Goal: Task Accomplishment & Management: Use online tool/utility

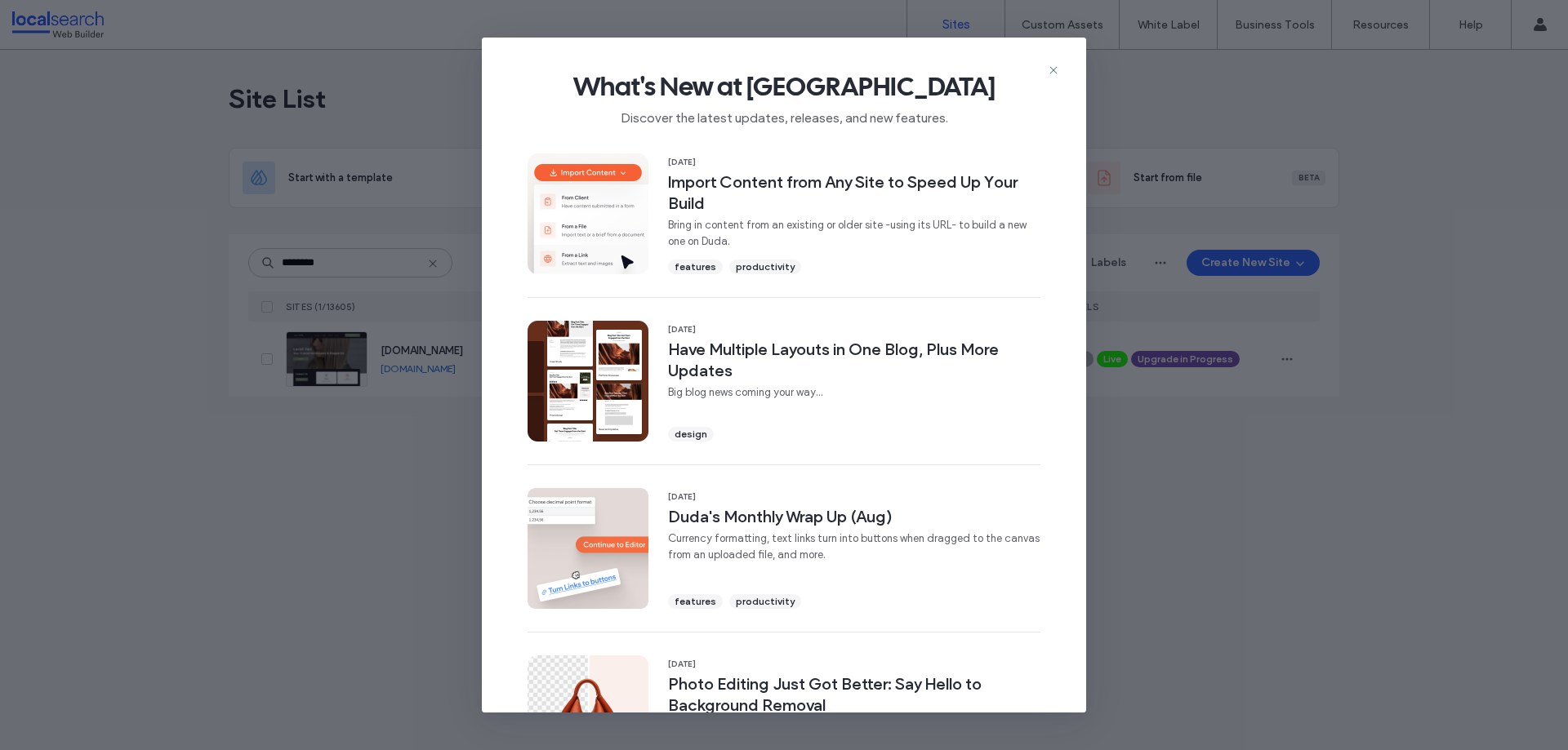
drag, startPoint x: 1054, startPoint y: 71, endPoint x: 1014, endPoint y: 91, distance: 44.7
click at [1054, 71] on icon at bounding box center [1053, 70] width 13 height 13
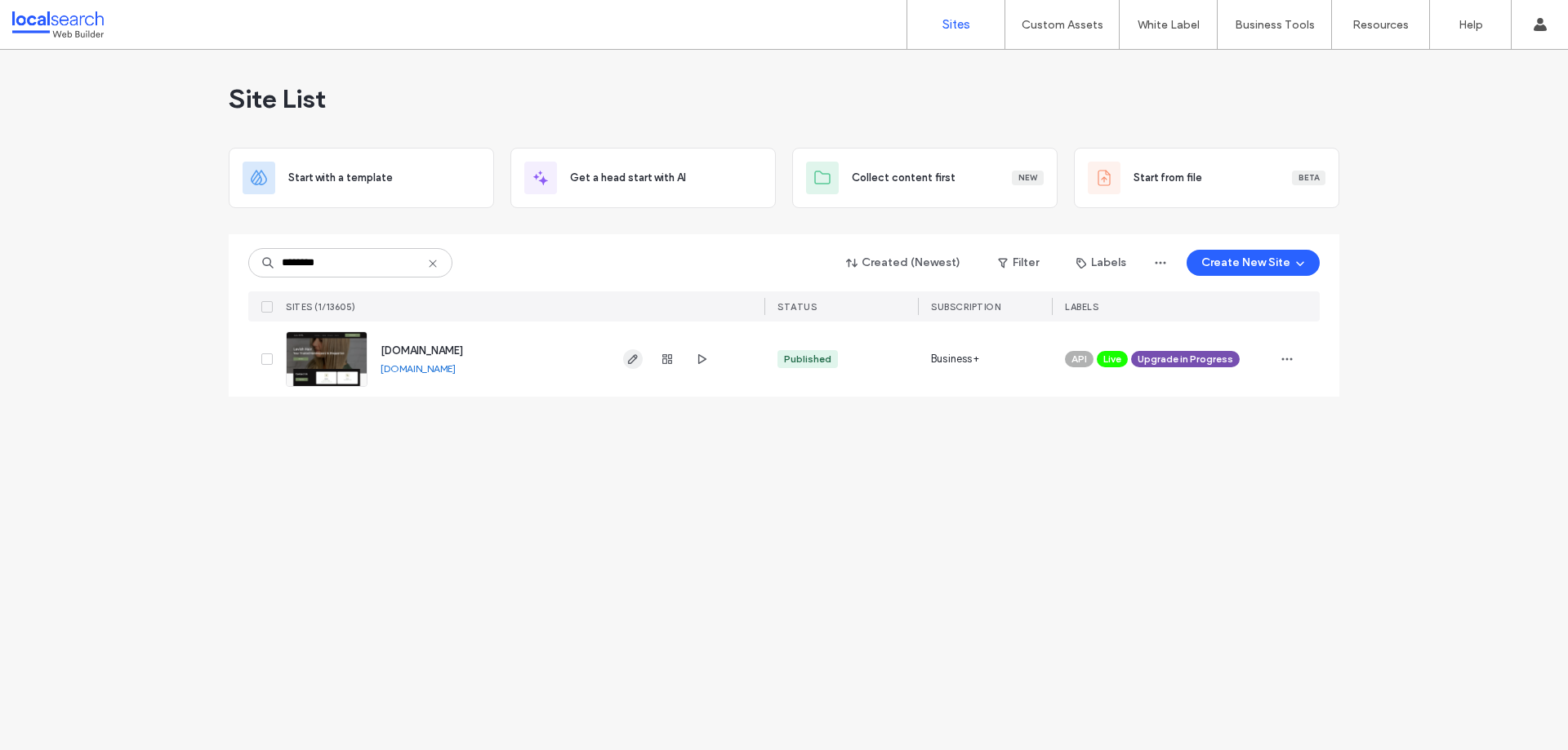
click at [632, 359] on icon "button" at bounding box center [632, 359] width 13 height 13
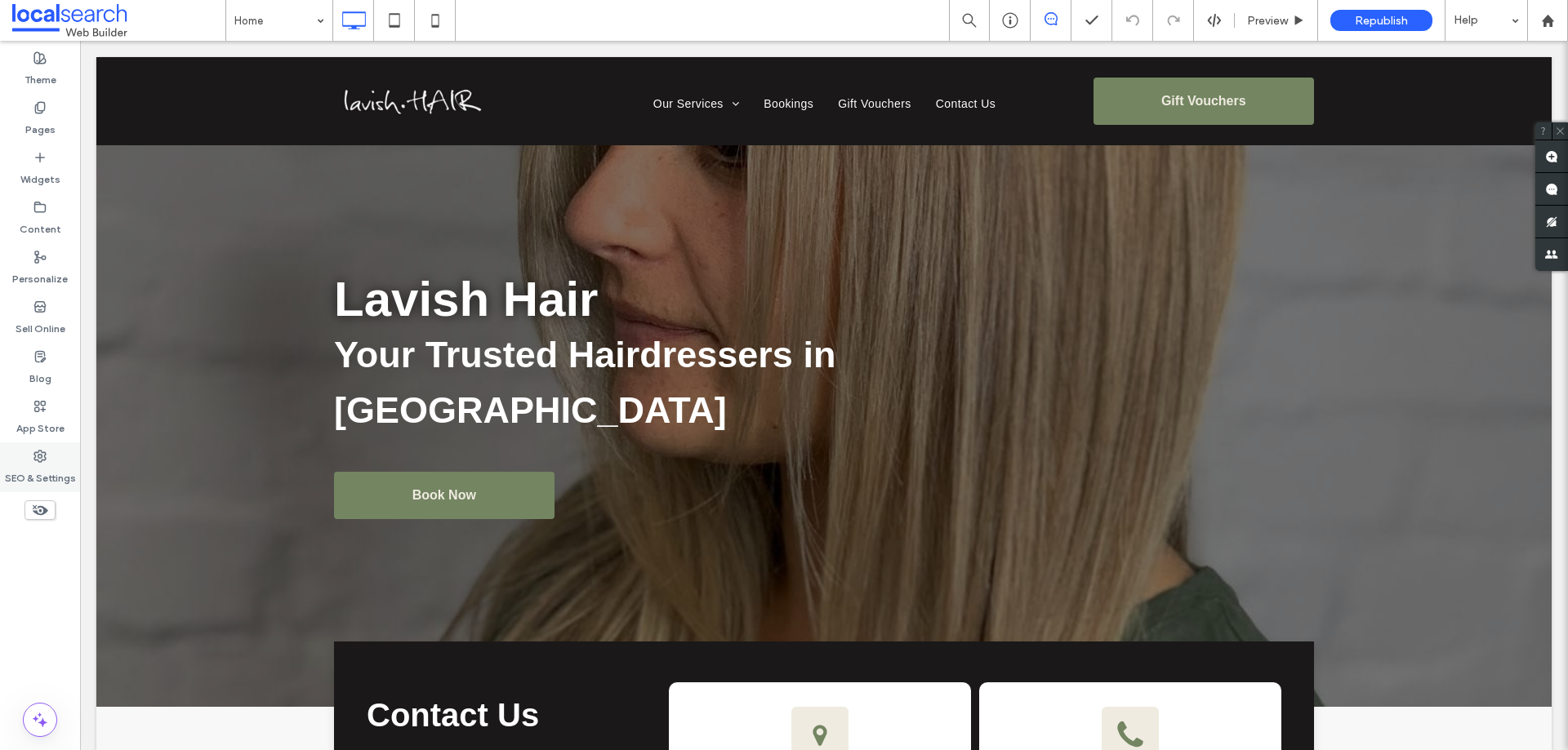
click at [55, 453] on div "SEO & Settings" at bounding box center [40, 467] width 80 height 50
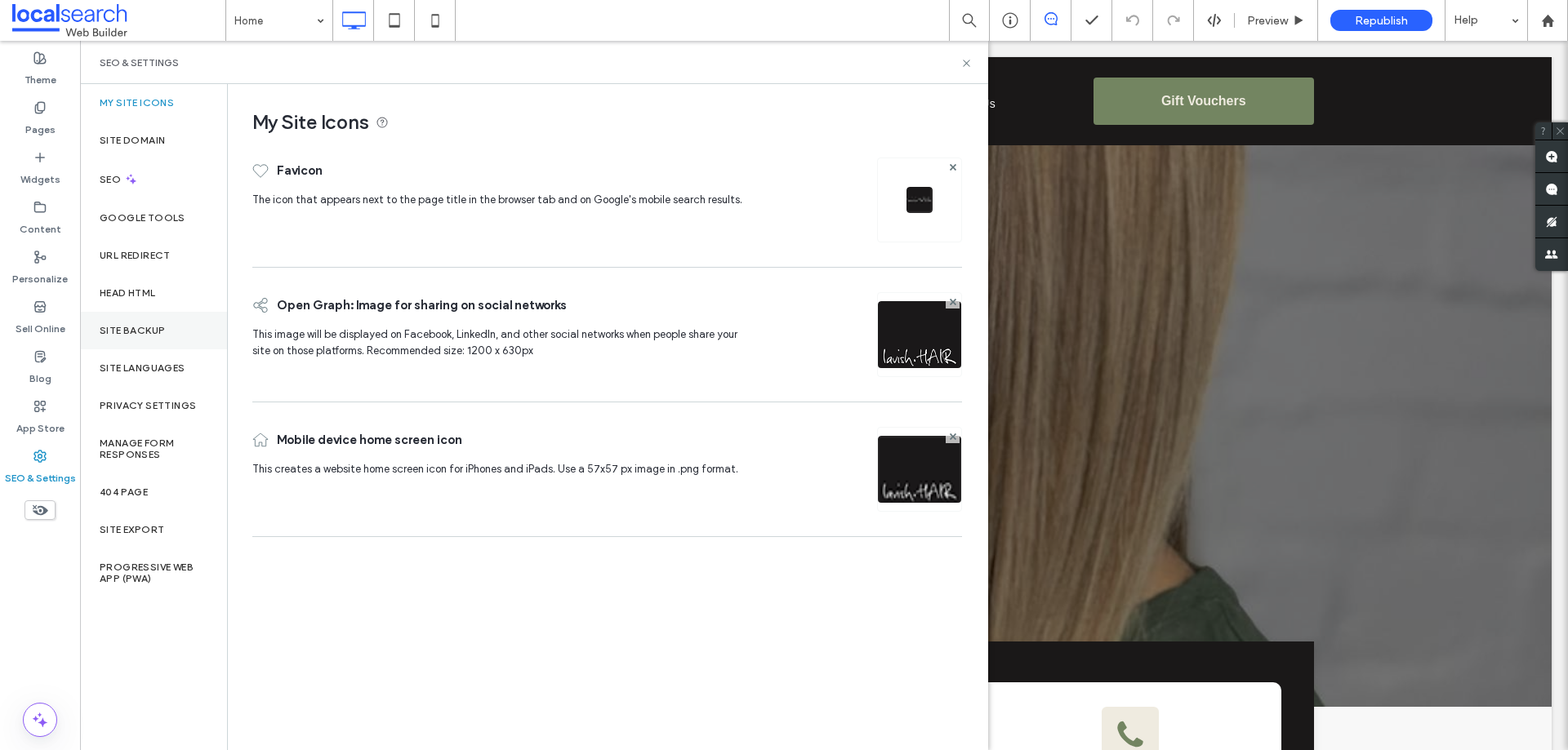
click at [137, 337] on div "Site Backup" at bounding box center [153, 331] width 147 height 37
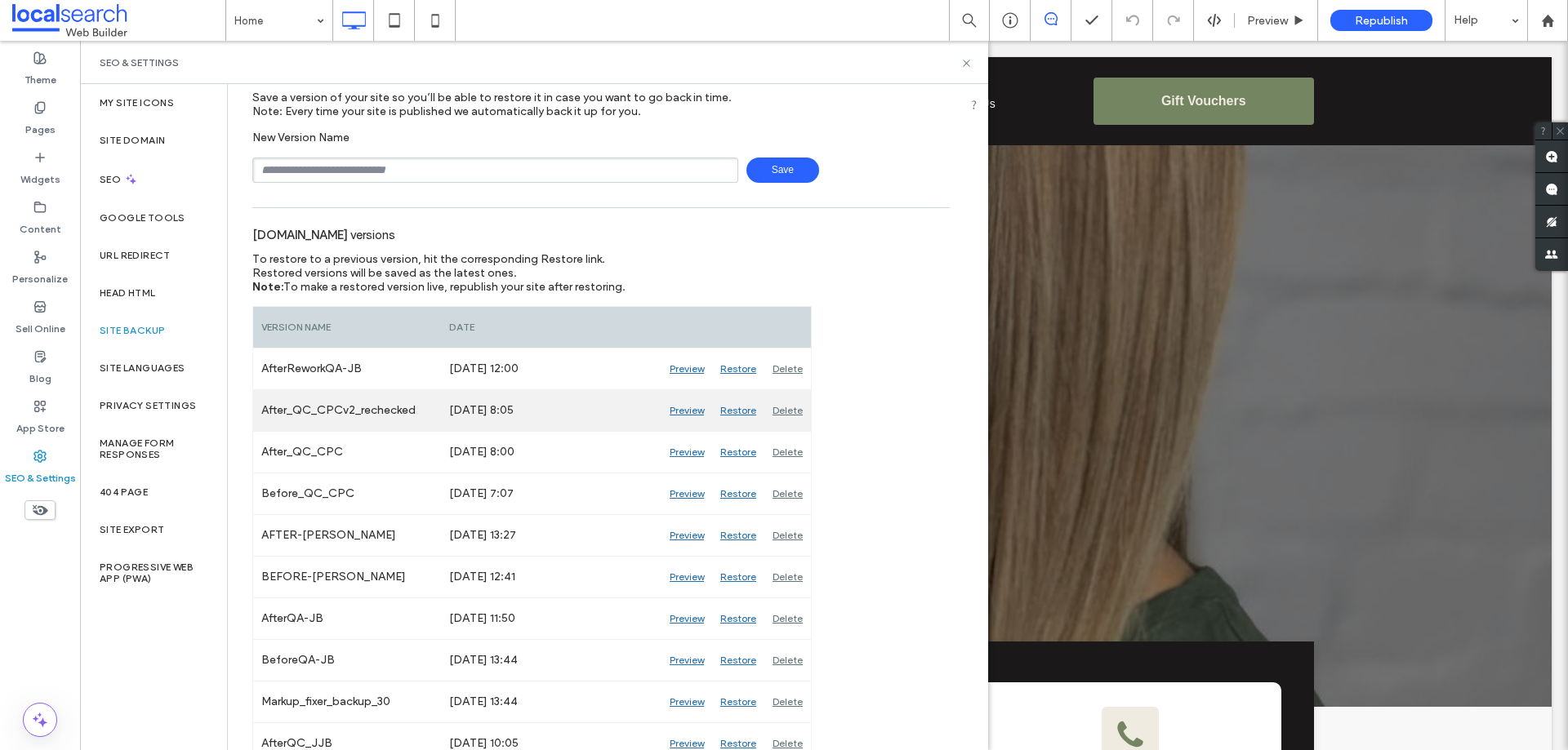
scroll to position [82, 0]
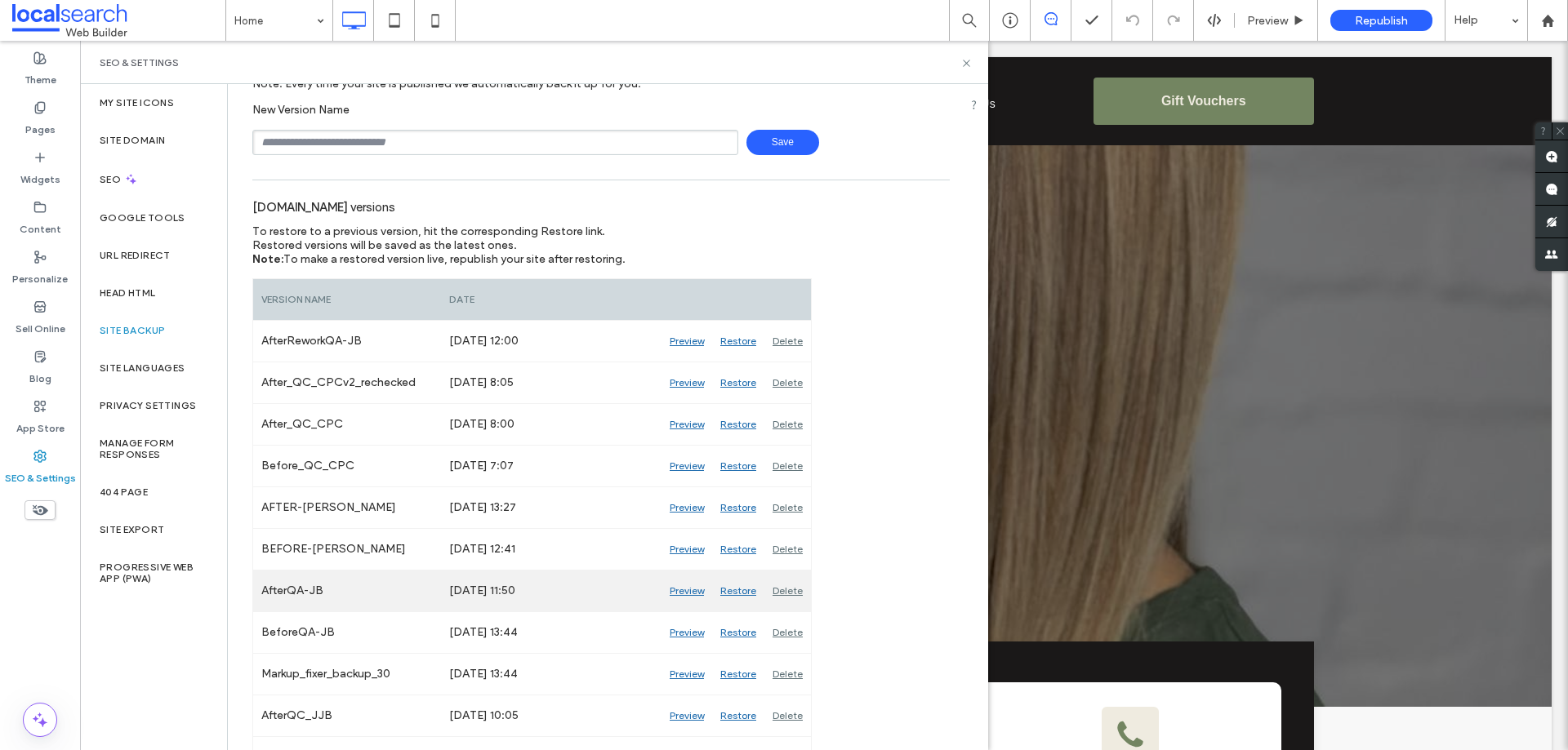
click at [685, 593] on div "Preview" at bounding box center [687, 591] width 51 height 41
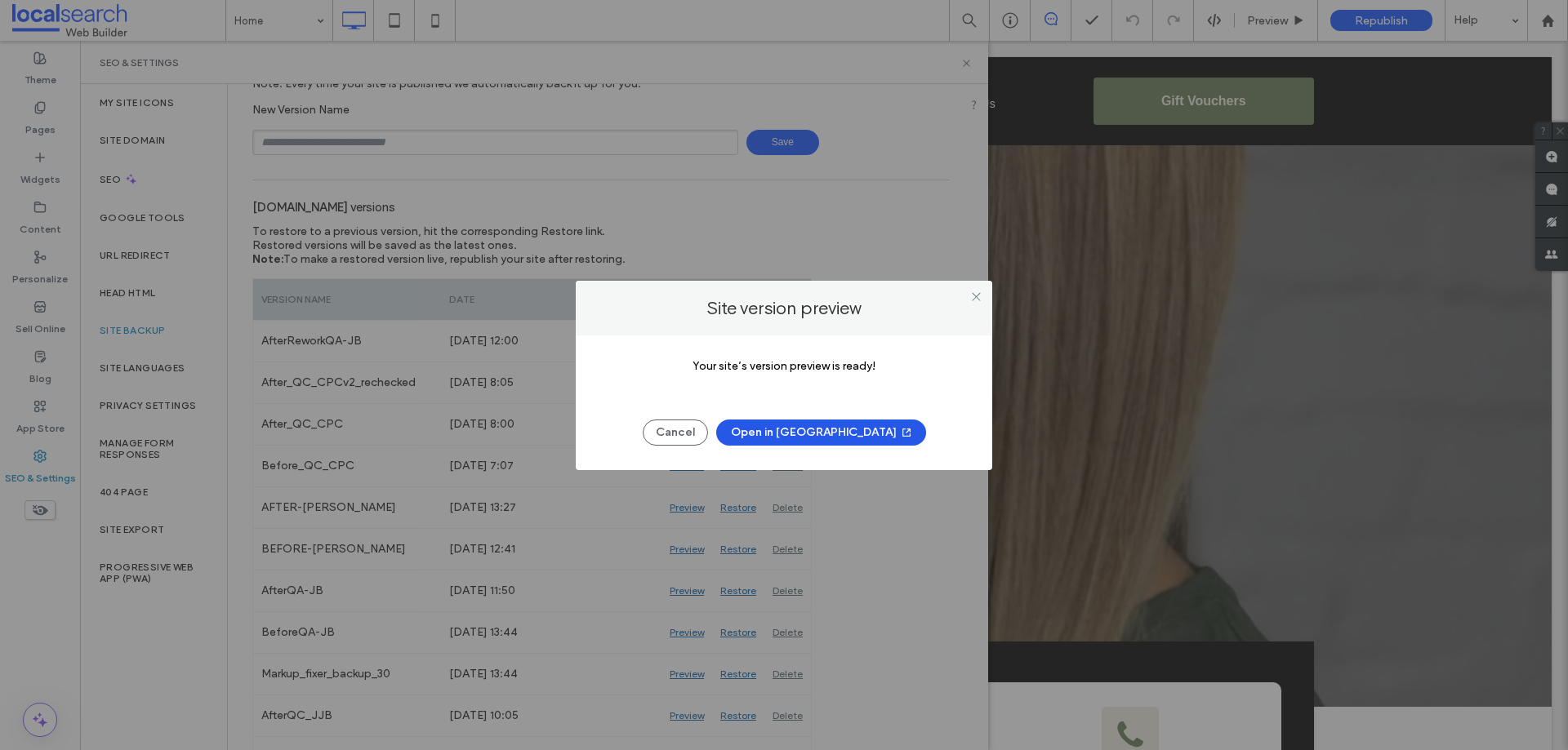
click at [814, 428] on button "Open in New Tab" at bounding box center [821, 433] width 210 height 26
